Goal: Information Seeking & Learning: Learn about a topic

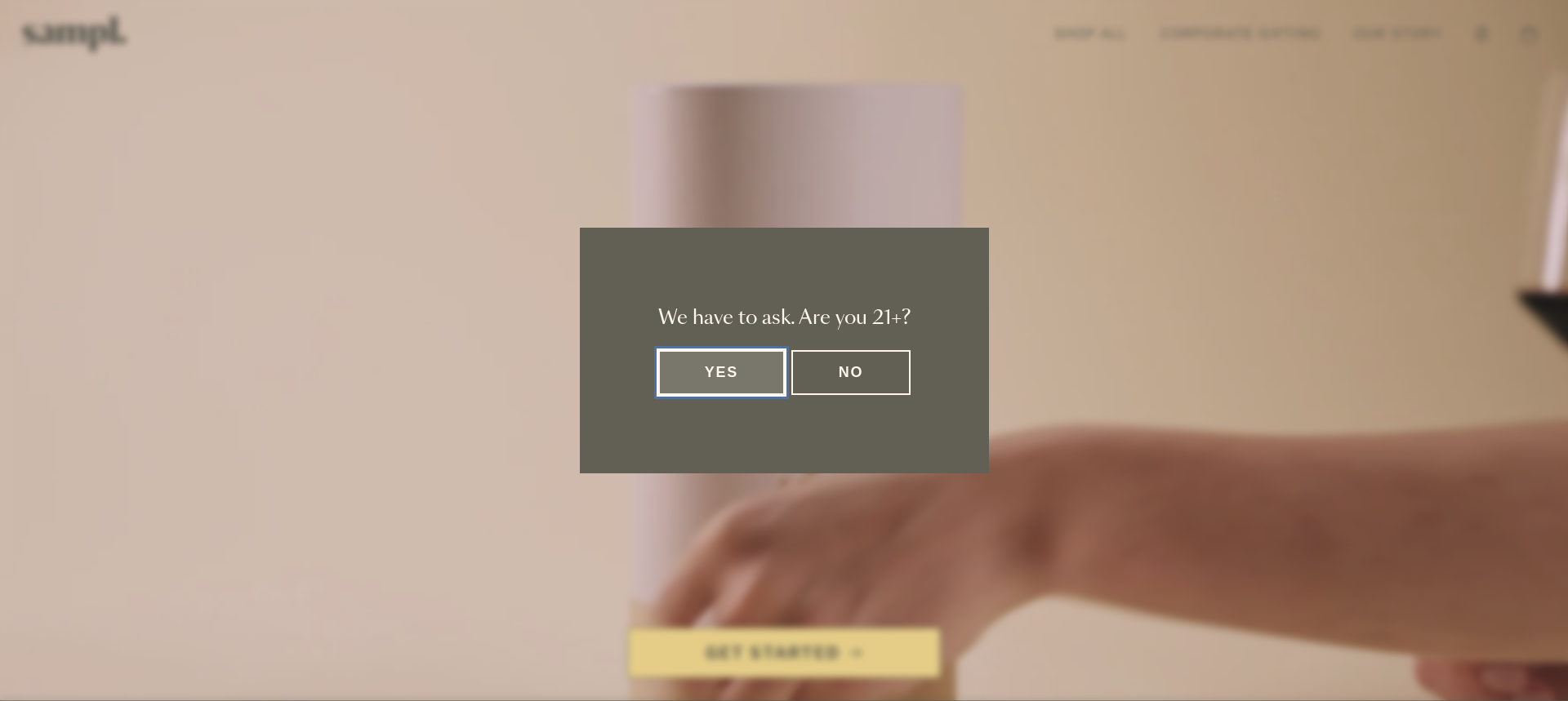
click at [724, 375] on button "Yes" at bounding box center [722, 372] width 128 height 44
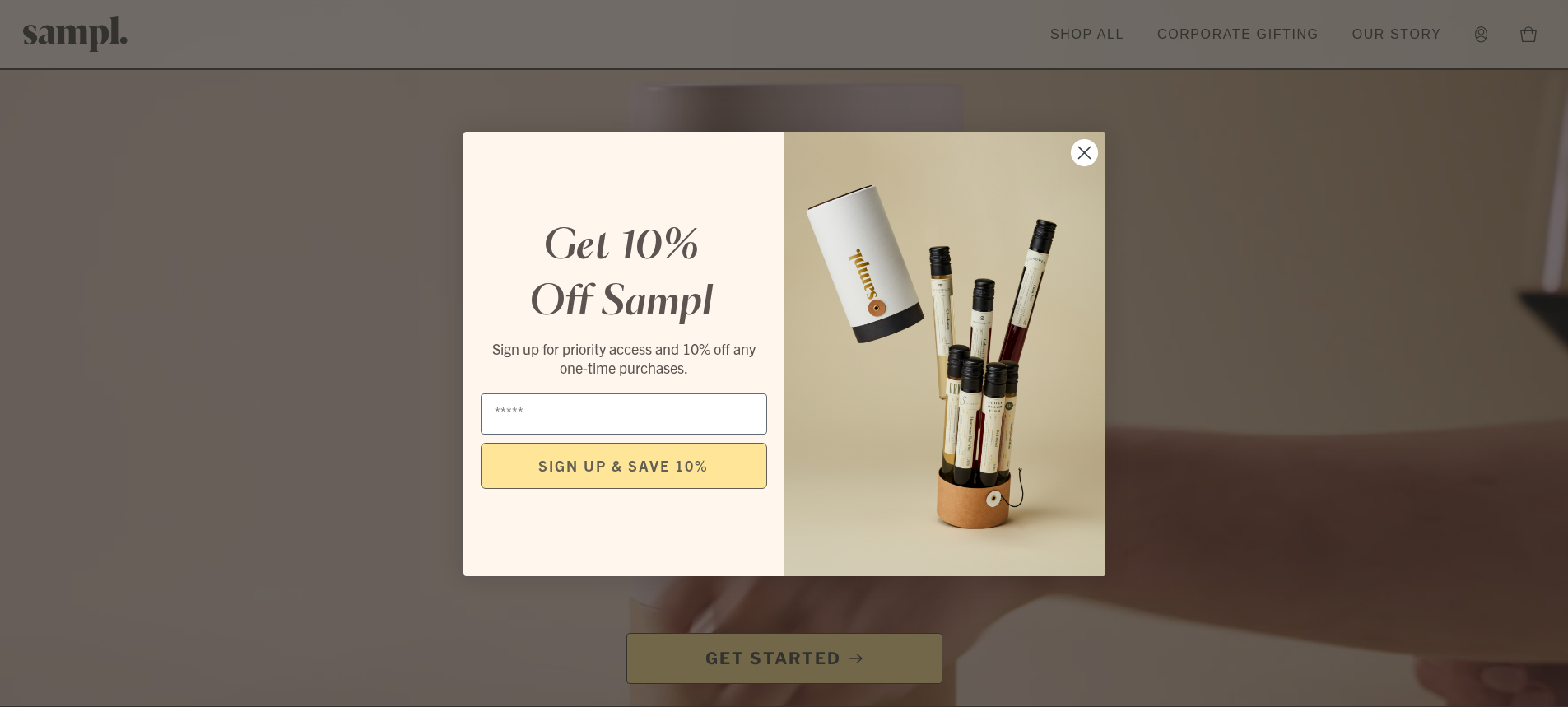
click at [1085, 153] on circle "Close dialog" at bounding box center [1083, 152] width 27 height 27
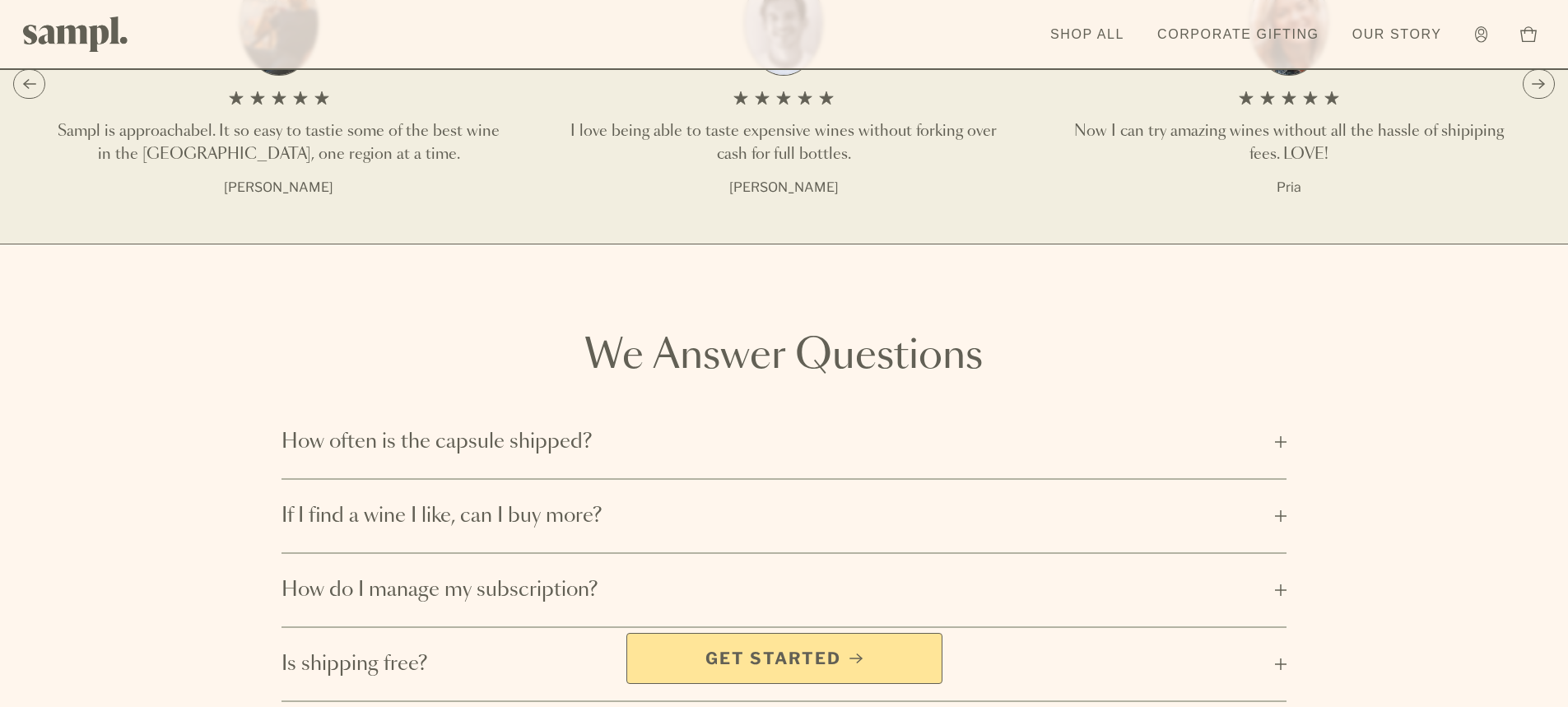
scroll to position [2553, 0]
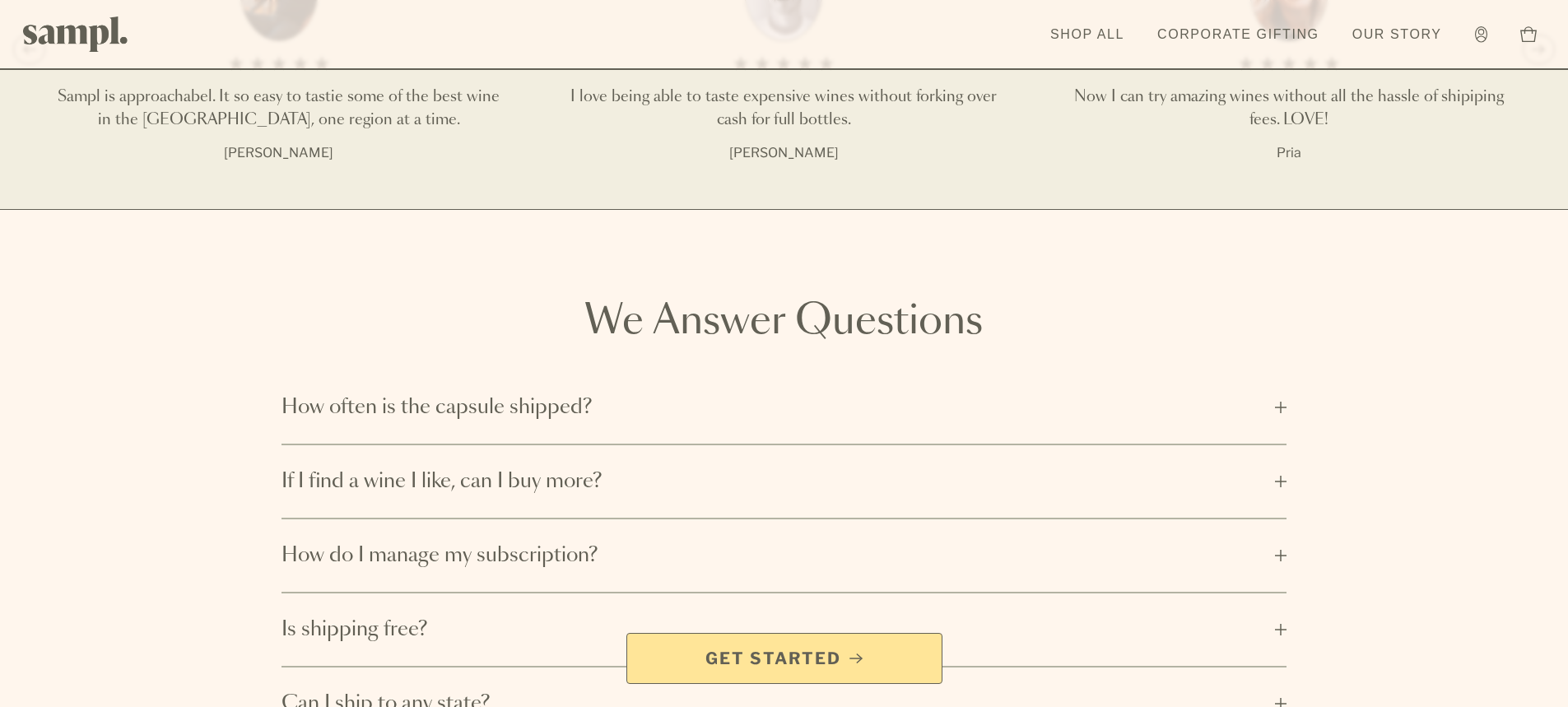
click at [1280, 485] on button "If I find a wine I like, can I buy more?" at bounding box center [784, 482] width 1006 height 73
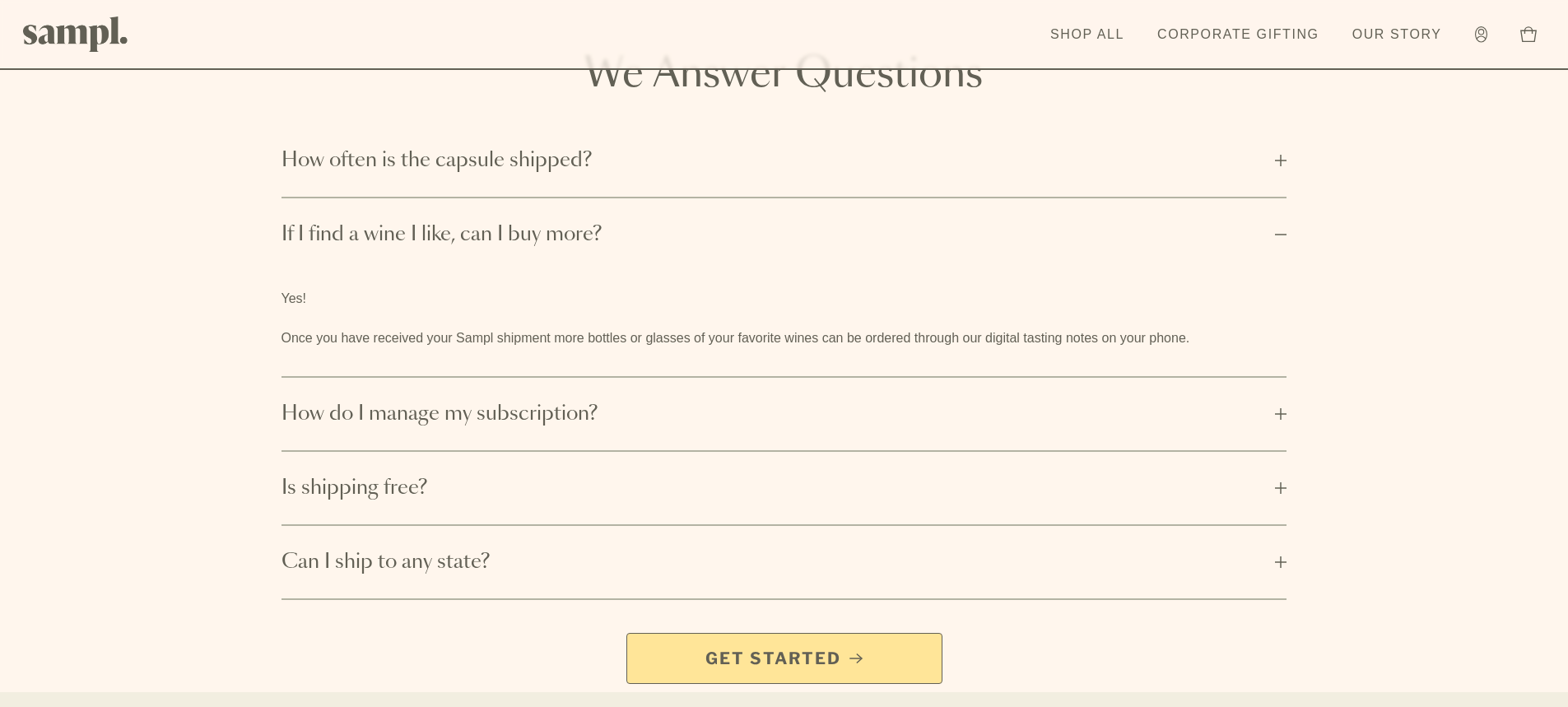
scroll to position [2882, 0]
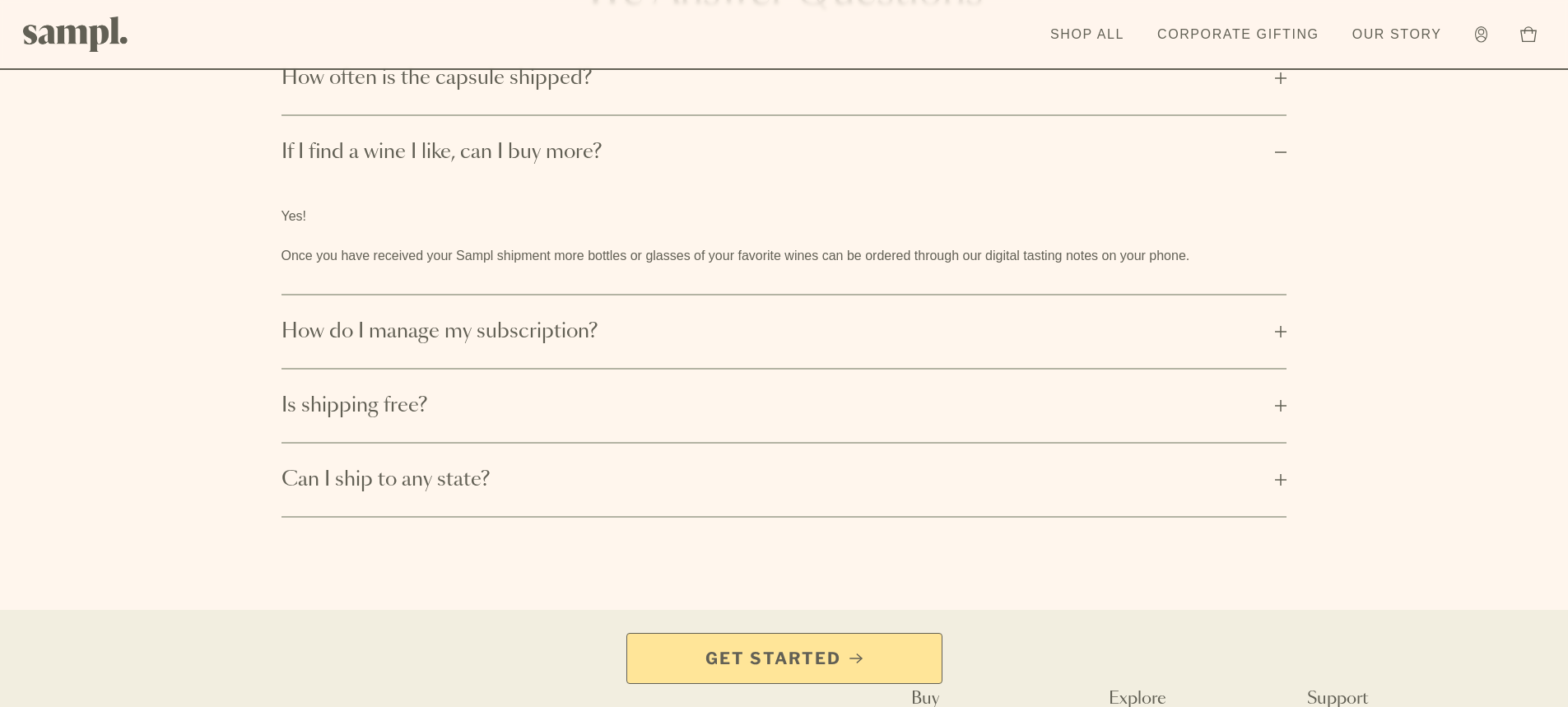
click at [1279, 483] on button "Can I ship to any state?" at bounding box center [784, 480] width 1006 height 73
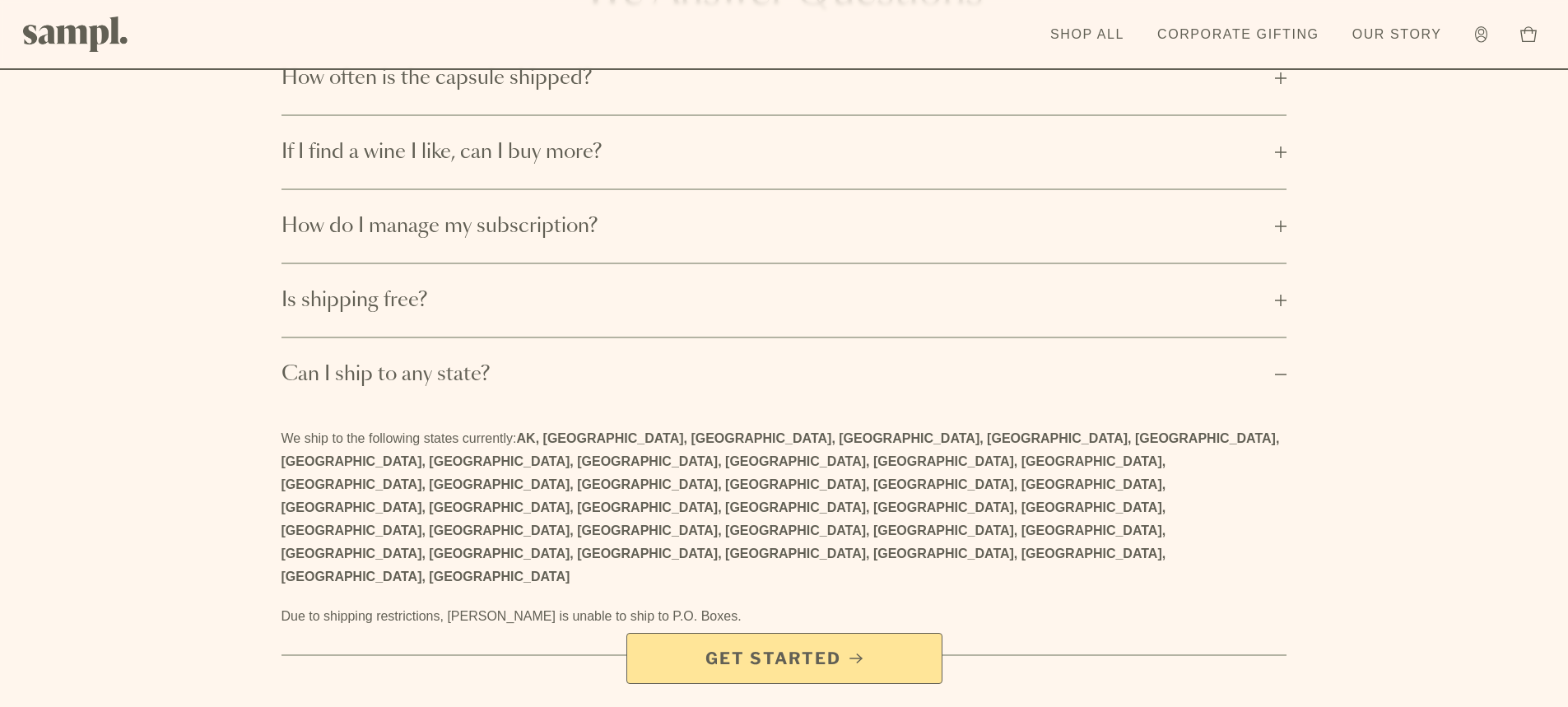
click at [1286, 301] on button "Is shipping free?" at bounding box center [784, 301] width 1006 height 73
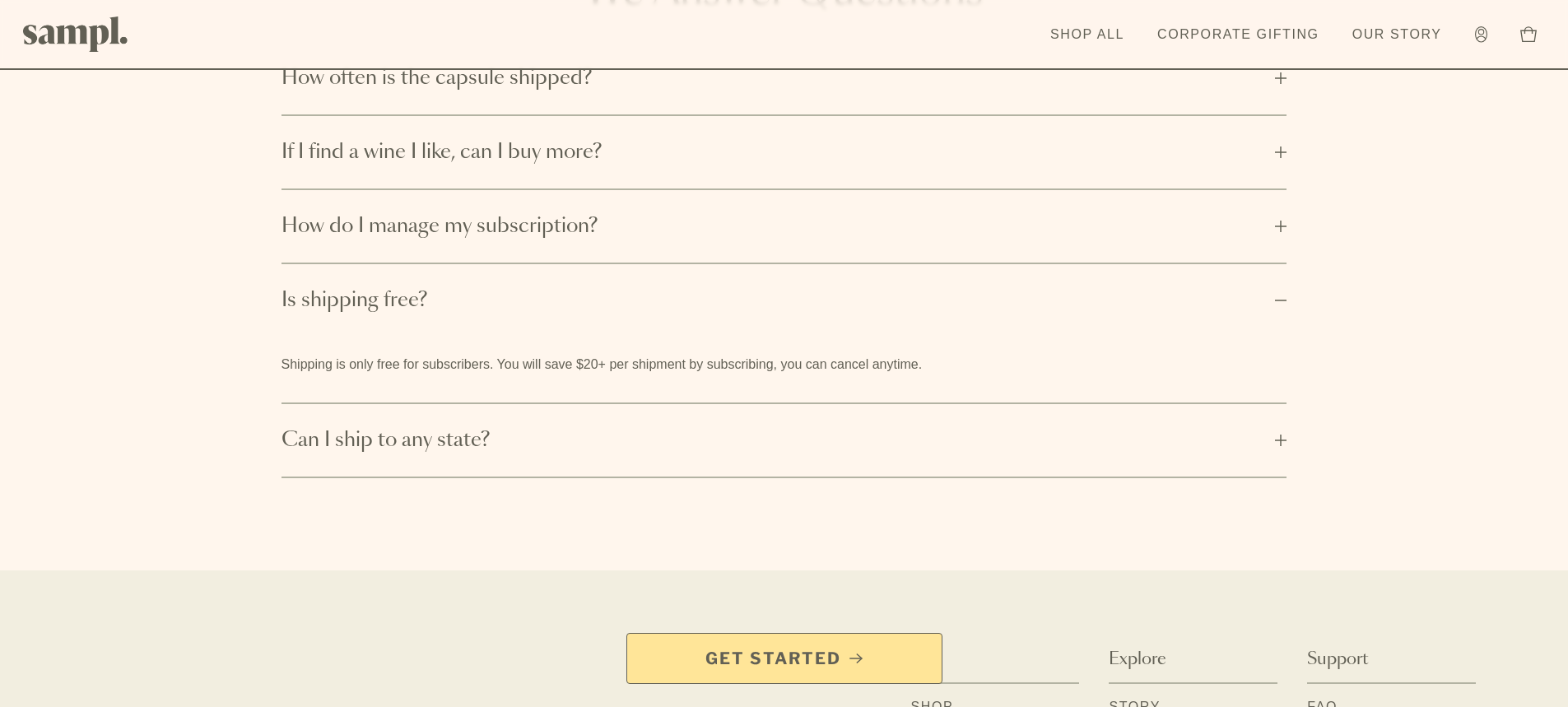
click at [1280, 231] on button "How do I manage my subscription?" at bounding box center [784, 226] width 1006 height 73
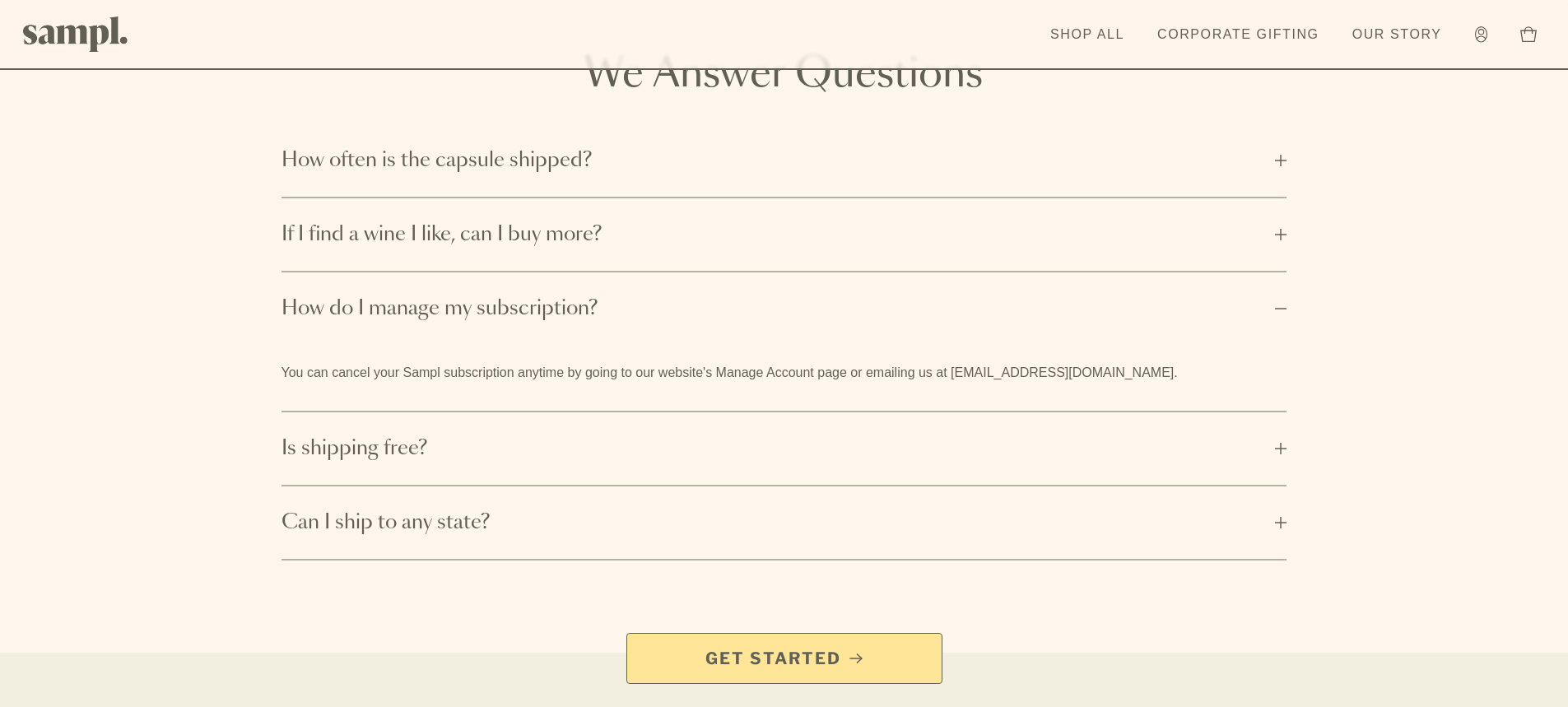
scroll to position [2717, 0]
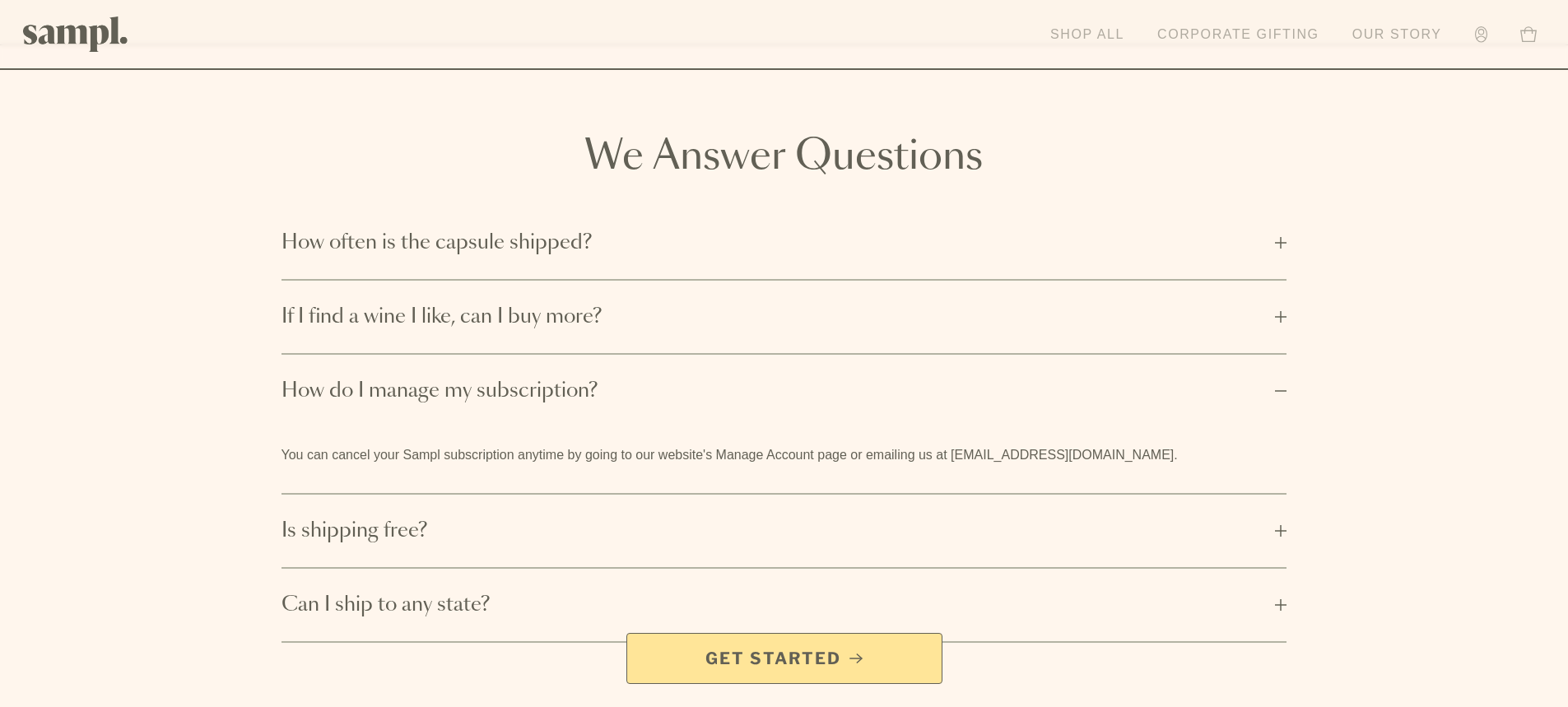
click at [1092, 28] on link "Shop All" at bounding box center [1087, 34] width 91 height 36
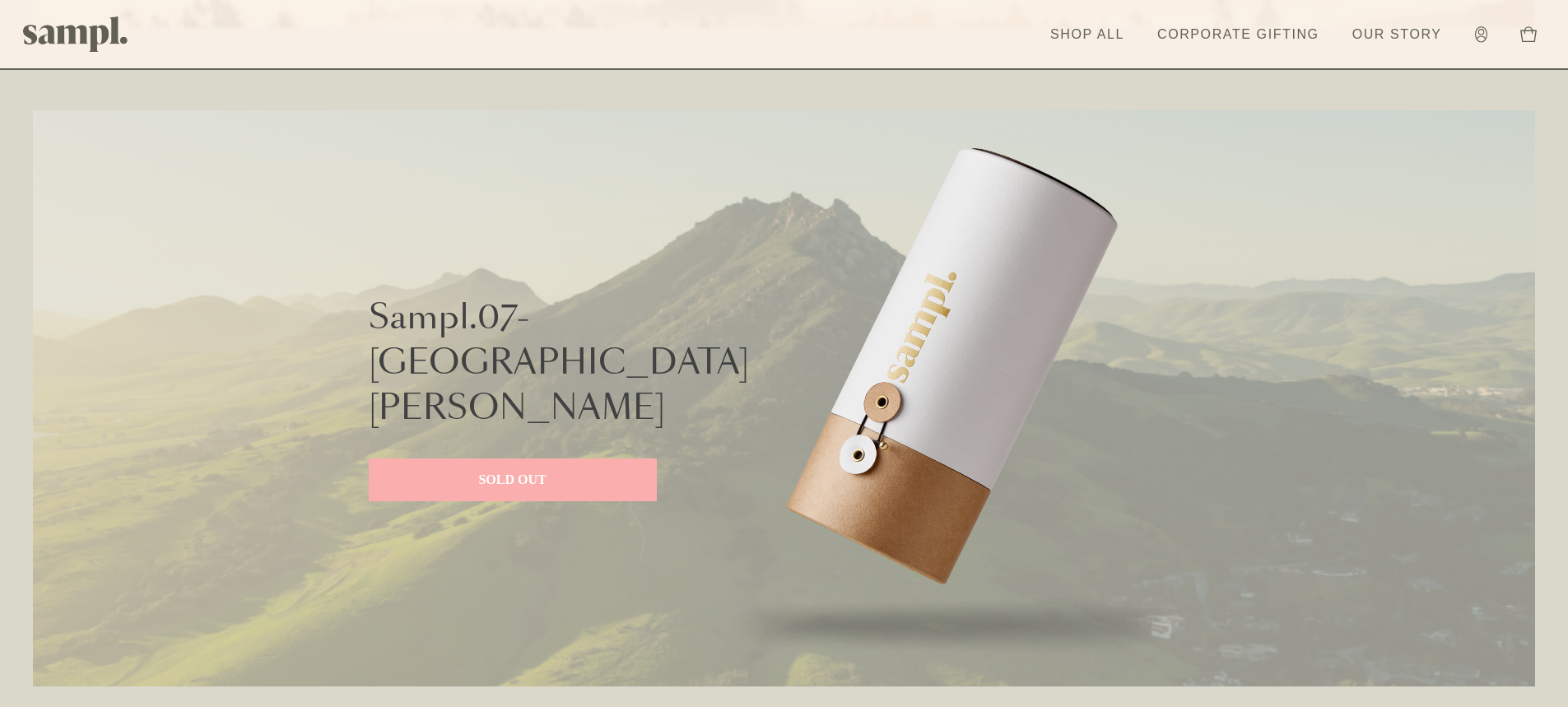
scroll to position [3953, 0]
click at [1085, 33] on link "Shop All" at bounding box center [1087, 34] width 91 height 36
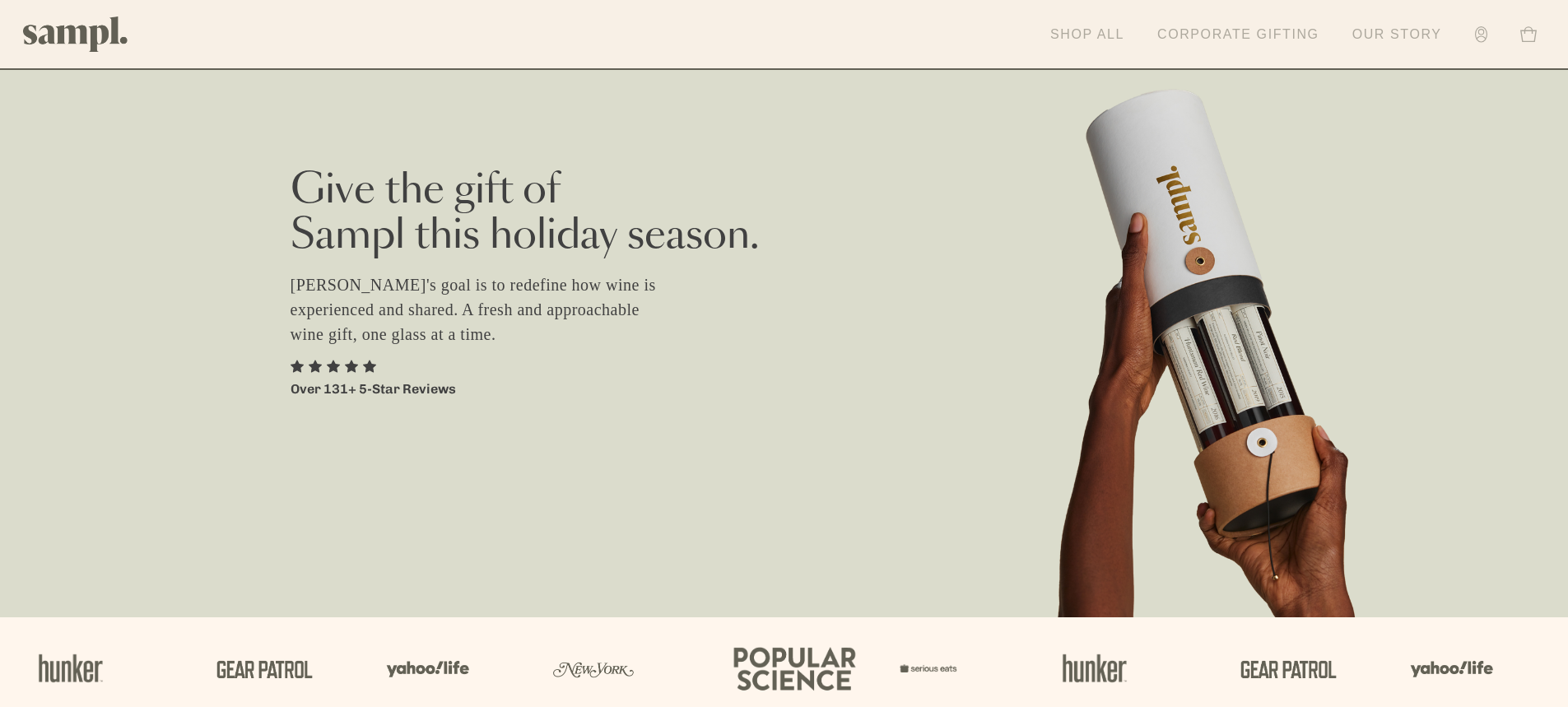
click at [1405, 32] on link "Our Story" at bounding box center [1396, 34] width 106 height 36
